Goal: Information Seeking & Learning: Learn about a topic

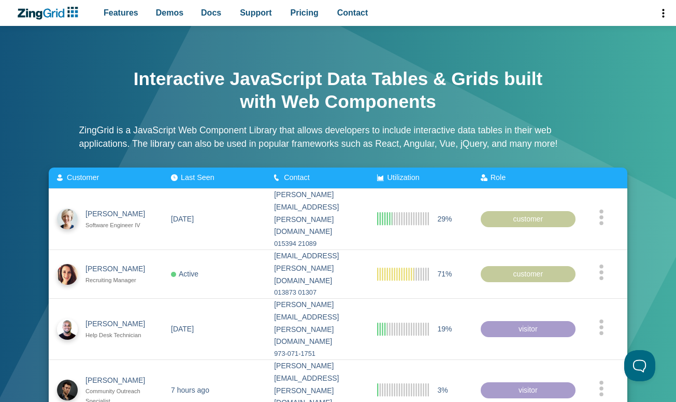
click at [419, 176] on span "Utilization" at bounding box center [403, 177] width 32 height 8
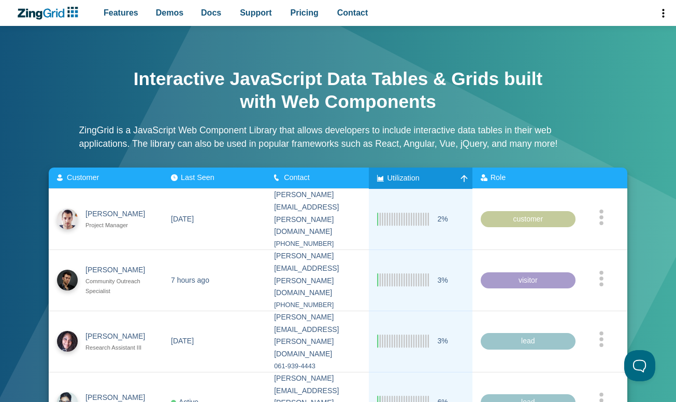
click at [419, 176] on span "Utilization" at bounding box center [403, 177] width 32 height 8
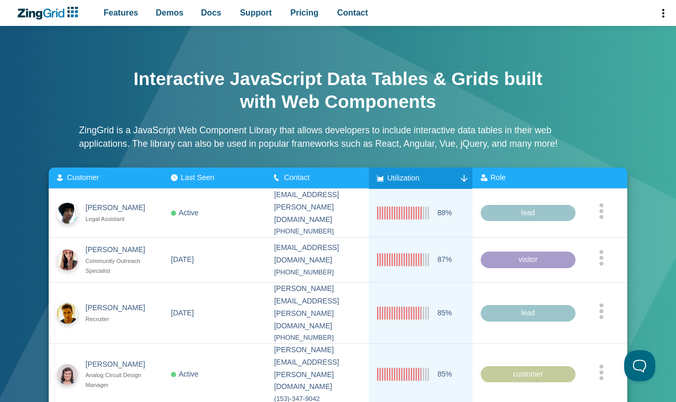
click at [419, 176] on span "Utilization" at bounding box center [403, 177] width 32 height 8
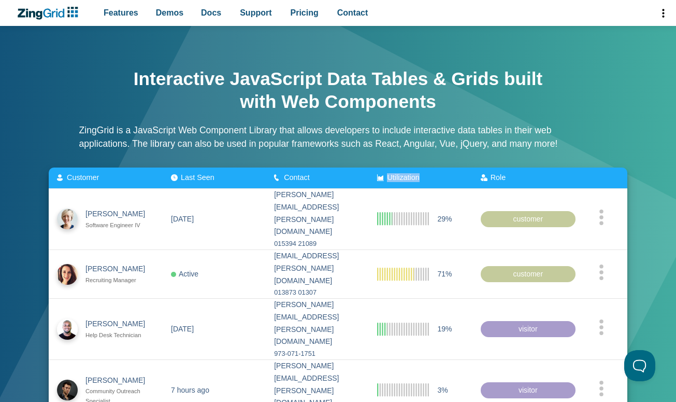
click at [419, 176] on span "Utilization" at bounding box center [403, 177] width 32 height 8
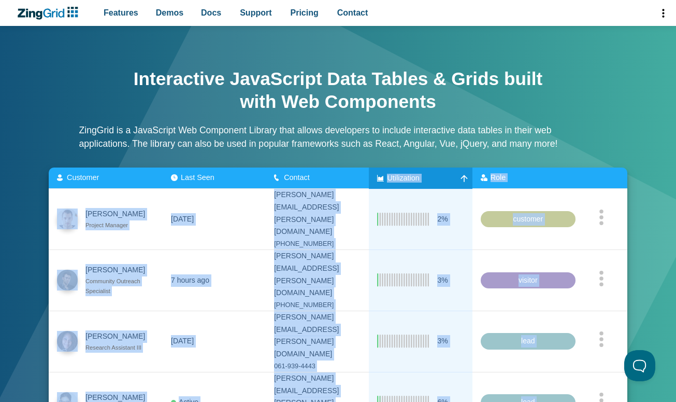
click at [419, 176] on span "Utilization" at bounding box center [403, 177] width 32 height 8
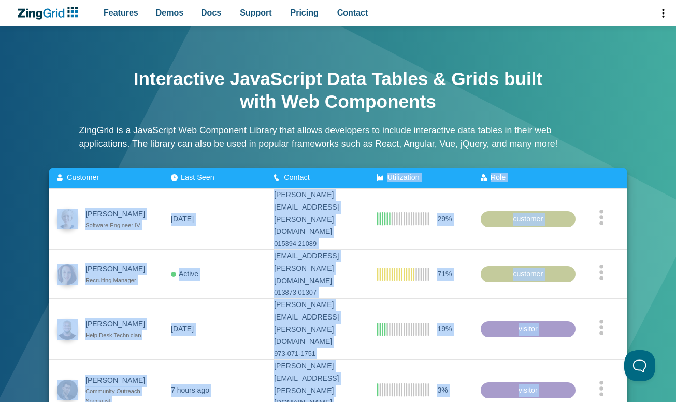
click at [419, 176] on span "Utilization" at bounding box center [403, 177] width 32 height 8
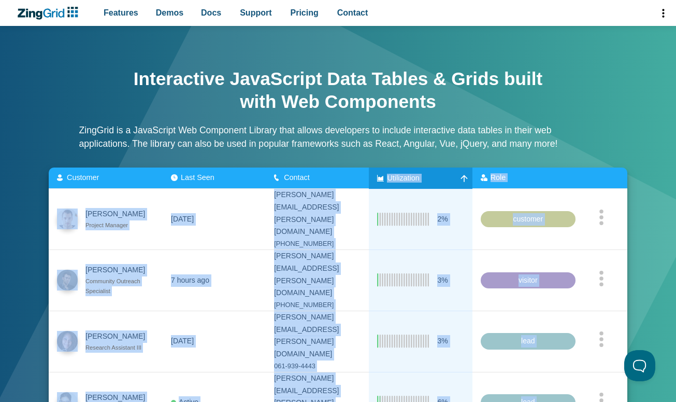
click at [419, 176] on span "Utilization" at bounding box center [403, 177] width 32 height 8
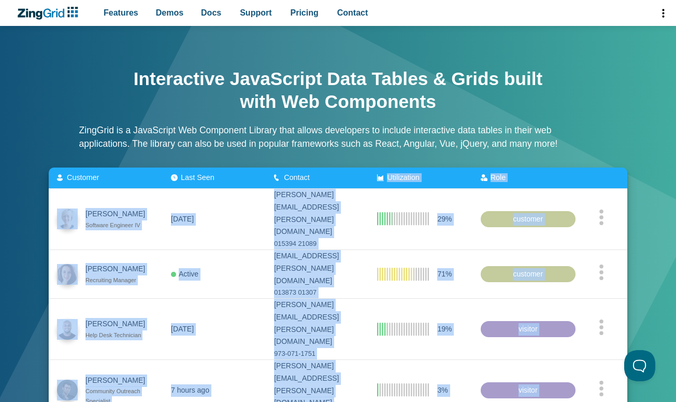
click at [419, 176] on span "Utilization" at bounding box center [403, 177] width 32 height 8
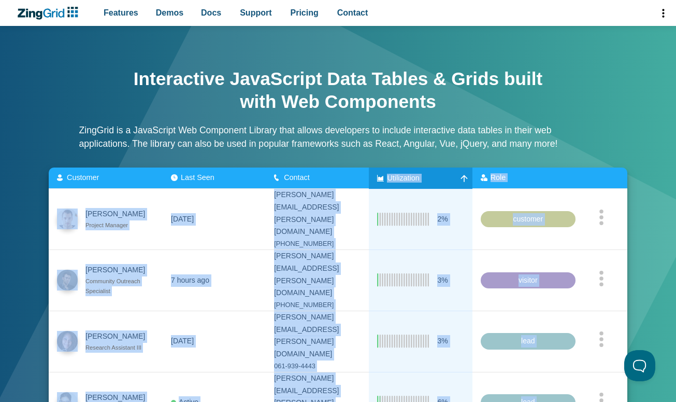
click at [511, 181] on zg-head-cell "Role" at bounding box center [524, 177] width 103 height 21
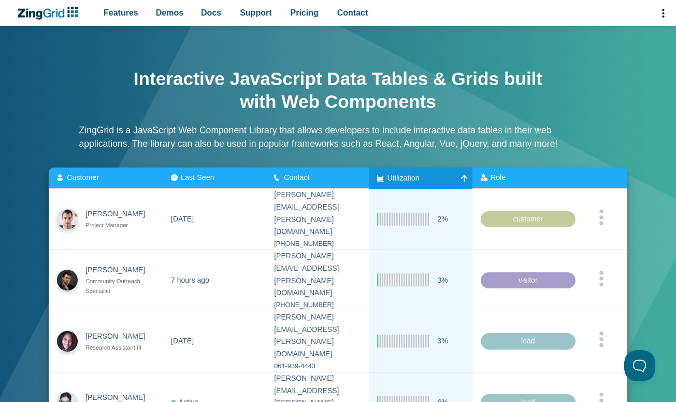
click at [511, 181] on zg-head-cell "Role" at bounding box center [524, 177] width 103 height 21
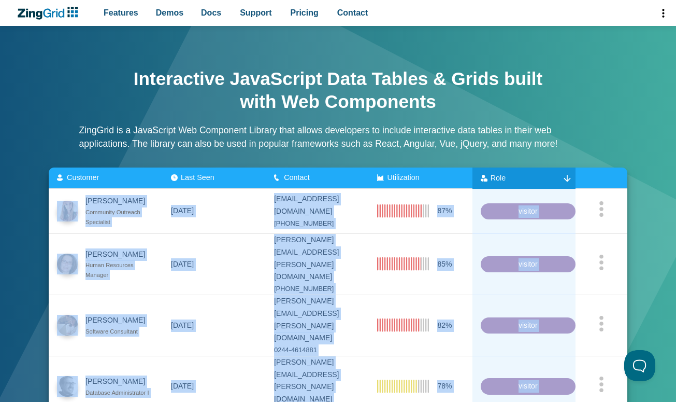
click at [511, 181] on zg-head-cell "Role" at bounding box center [524, 177] width 103 height 21
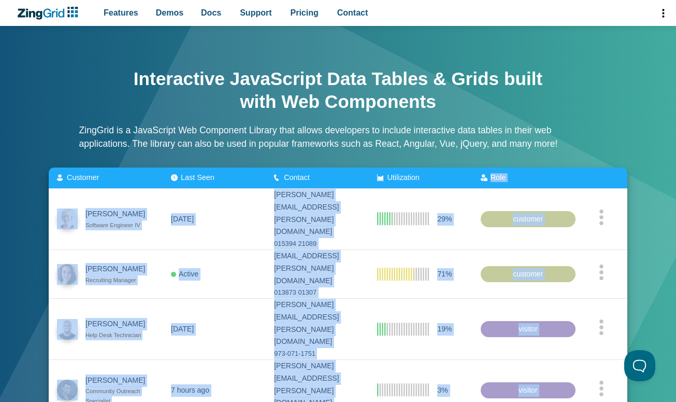
click at [511, 181] on zg-head-cell "Role" at bounding box center [524, 177] width 103 height 21
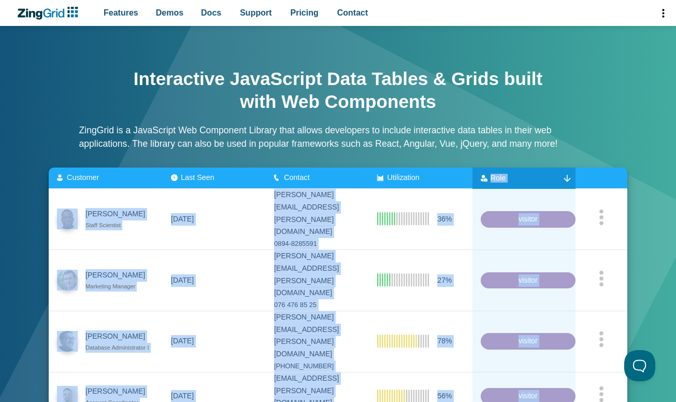
click at [511, 181] on zg-head-cell "Role" at bounding box center [524, 177] width 103 height 21
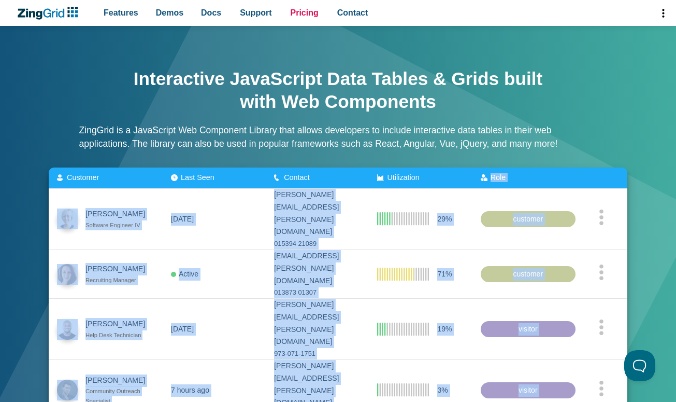
click at [302, 10] on span "Pricing" at bounding box center [305, 13] width 28 height 14
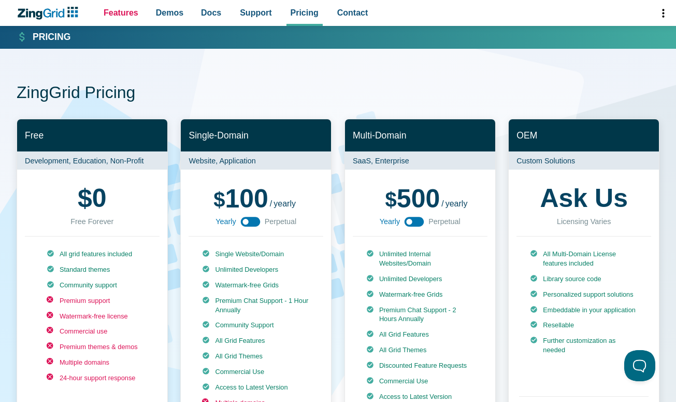
click at [125, 15] on span "Features" at bounding box center [121, 13] width 35 height 14
